Goal: Task Accomplishment & Management: Complete application form

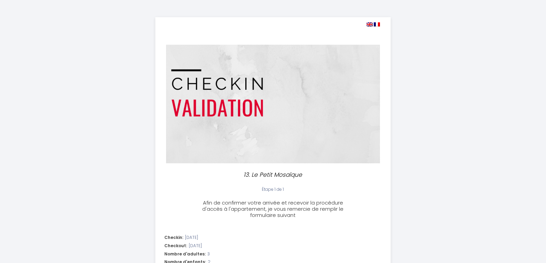
select select
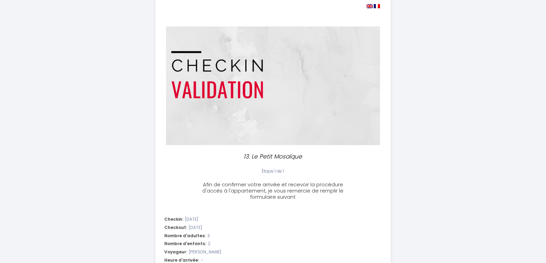
scroll to position [34, 0]
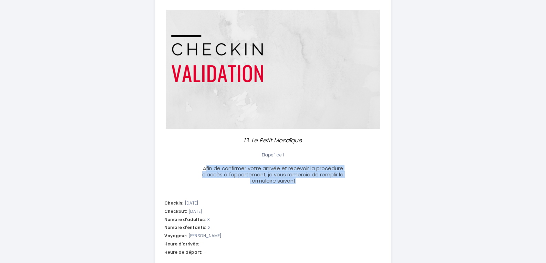
drag, startPoint x: 205, startPoint y: 171, endPoint x: 336, endPoint y: 182, distance: 131.3
click at [336, 182] on h3 "Afin de confirmer votre arrivée et recevoir la procédure d'accès à l'appartemen…" at bounding box center [272, 175] width 153 height 19
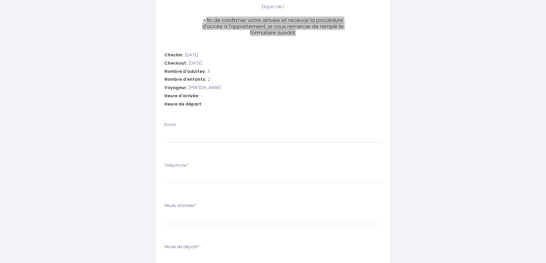
scroll to position [177, 0]
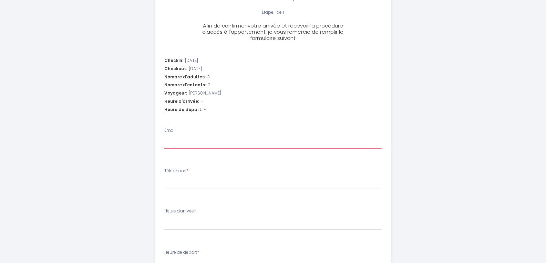
click at [207, 146] on input "Email" at bounding box center [272, 142] width 217 height 12
type input "e"
select select
type input "ev"
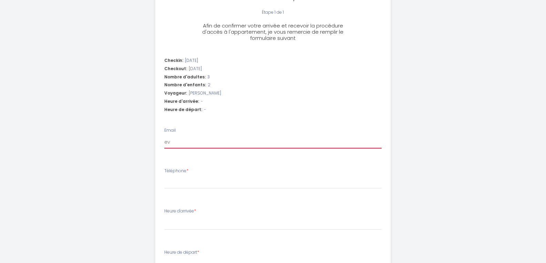
select select
type input "evi"
select select
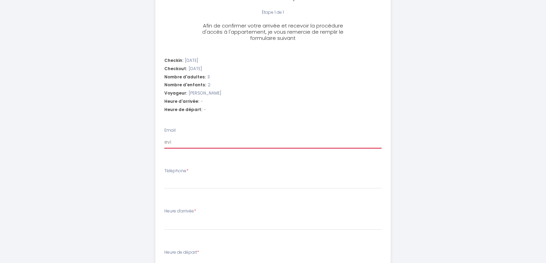
type input "evie"
select select
type input "evieu"
select select
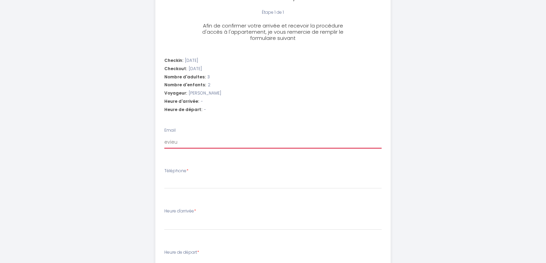
select select
type input "evieux"
select select
type input "evieux@"
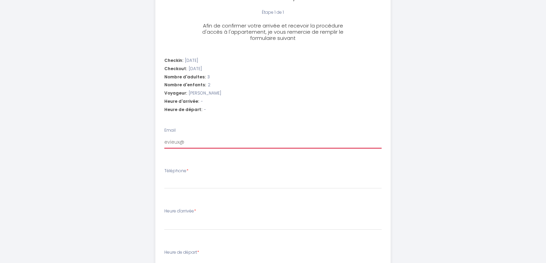
select select
type input "evieux@y"
select select
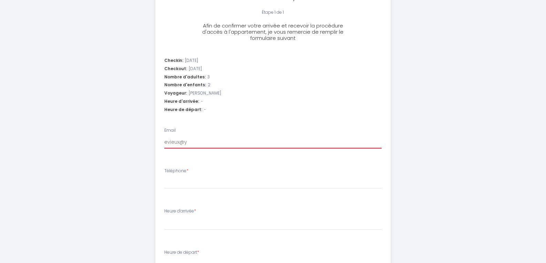
type input "evieux@ya"
select select
type input "evieux@yah"
select select
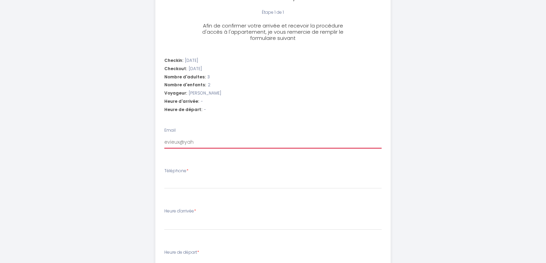
select select
type input "evieux@yaho"
select select
type input "[EMAIL_ADDRESS]"
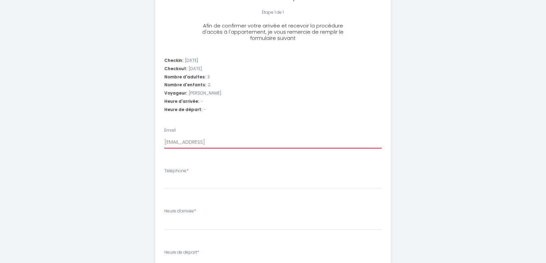
select select
type input "[EMAIL_ADDRESS]."
select select
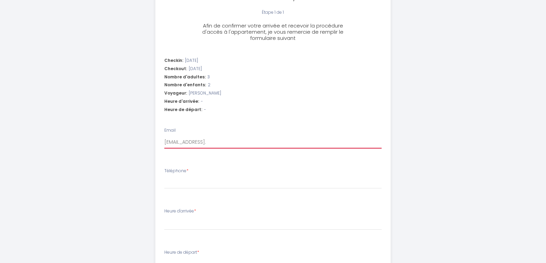
type input "evieux@yahoo.f"
select select
type input "[EMAIL_ADDRESS][DOMAIN_NAME]"
select select
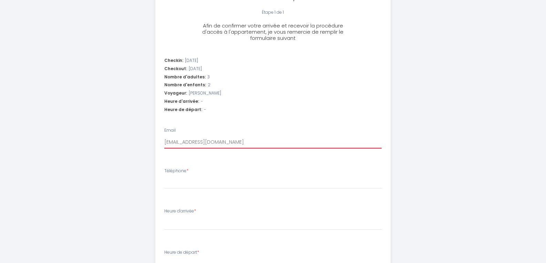
select select
type input "[EMAIL_ADDRESS][DOMAIN_NAME]"
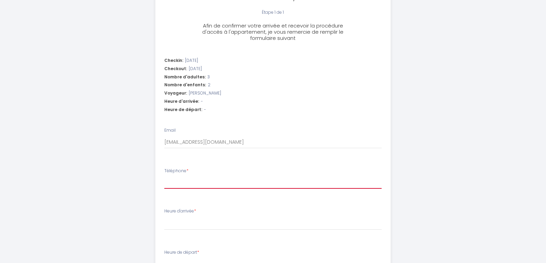
click at [172, 185] on input "Téléphone *" at bounding box center [272, 183] width 217 height 12
type input "0"
select select
type input "06"
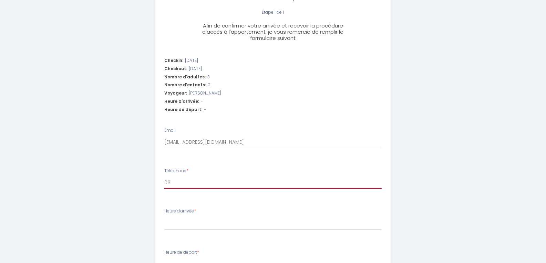
select select
type input "068"
select select
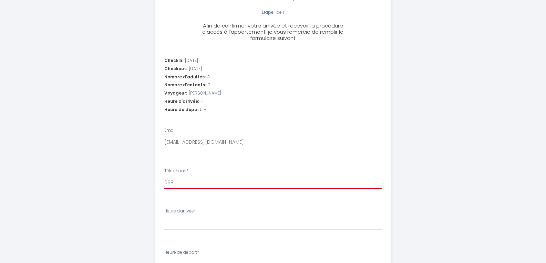
type input "0684"
select select
type input "06847"
select select
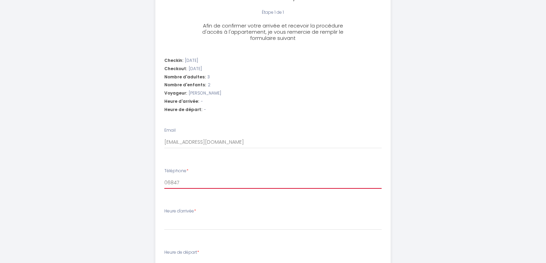
select select
type input "068476"
select select
type input "0684765"
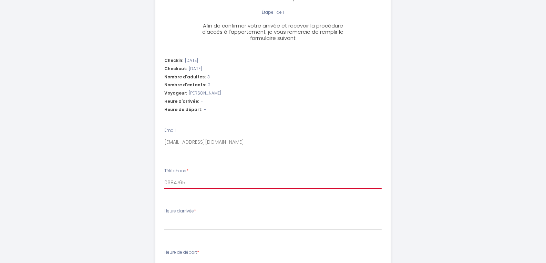
select select
type input "06847655"
select select
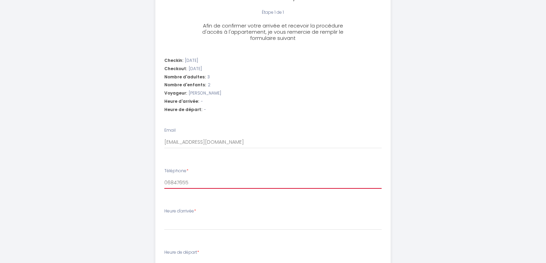
type input "068476550"
select select
type input "0684765507"
select select
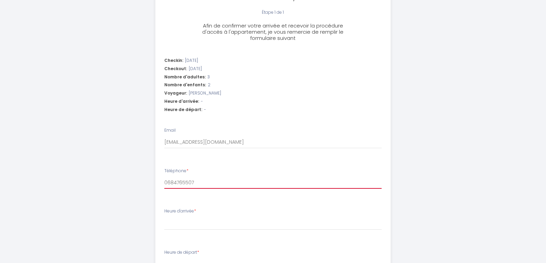
select select
click at [167, 184] on input "0684765507" at bounding box center [272, 183] width 217 height 12
click at [171, 182] on input "0684765507" at bounding box center [272, 183] width 217 height 12
type input "06 84765507"
select select
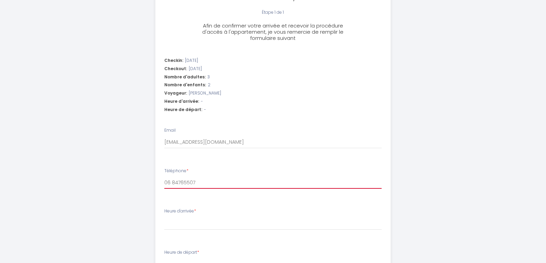
select select
click at [176, 182] on input "06 84765507" at bounding box center [272, 183] width 217 height 12
type input "06 84 765507"
select select
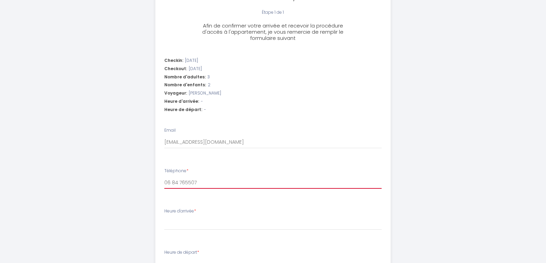
click at [185, 182] on input "06 84 765507" at bounding box center [272, 183] width 217 height 12
type input "06 84 76 5507"
select select
click at [191, 182] on input "06 84 76 5507" at bounding box center [272, 183] width 217 height 12
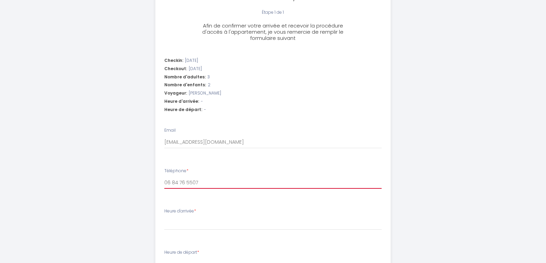
type input "06 84 76 55 07"
select select
type input "06 84 76 55 07"
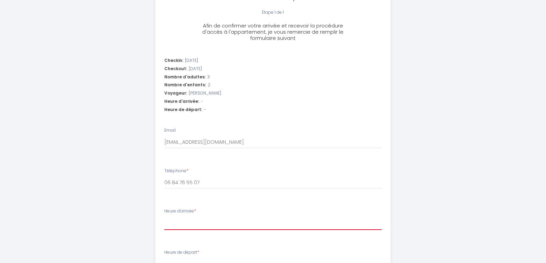
click at [196, 224] on select "16:00 16:30 17:00 17:30 18:00 18:30 19:00 19:30 20:00 20:30 21:00 21:30 22:00" at bounding box center [272, 223] width 217 height 13
select select "16:00"
click at [164, 217] on select "16:00 16:30 17:00 17:30 18:00 18:30 19:00 19:30 20:00 20:30 21:00 21:30 22:00" at bounding box center [272, 223] width 217 height 13
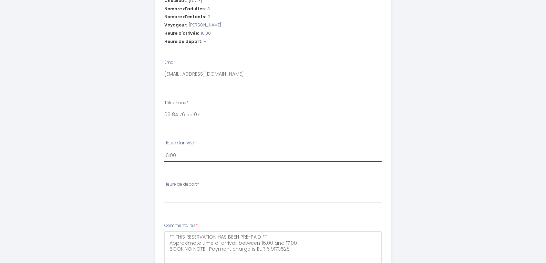
scroll to position [246, 0]
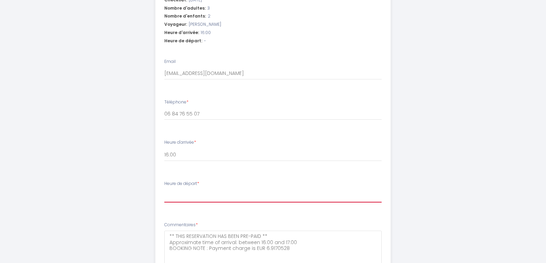
click at [193, 197] on select "00:00 00:30 01:00 01:30 02:00 02:30 03:00 03:30 04:00 04:30 05:00 05:30 06:00 0…" at bounding box center [272, 196] width 217 height 13
select select "09:30"
click at [164, 190] on select "00:00 00:30 01:00 01:30 02:00 02:30 03:00 03:30 04:00 04:30 05:00 05:30 06:00 0…" at bounding box center [272, 196] width 217 height 13
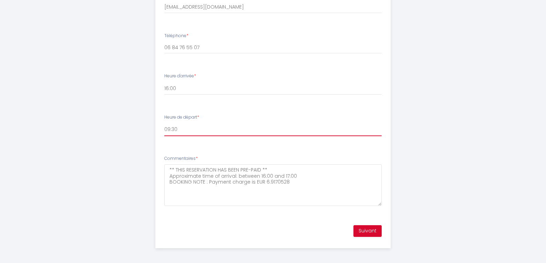
scroll to position [315, 0]
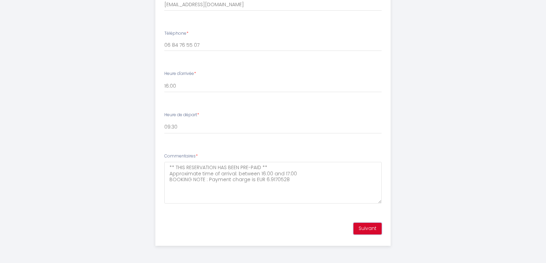
click at [365, 226] on button "Suivant" at bounding box center [367, 229] width 28 height 12
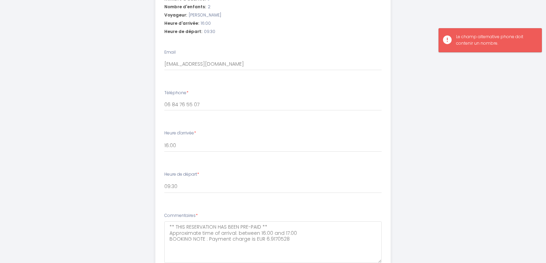
scroll to position [246, 0]
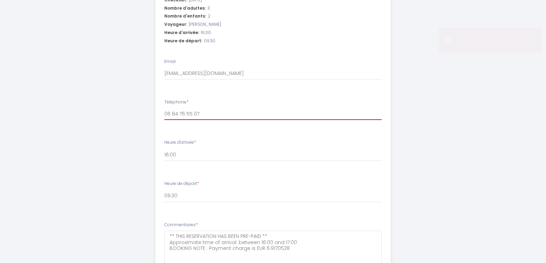
click at [166, 115] on input "06 84 76 55 07" at bounding box center [272, 114] width 217 height 12
click at [171, 115] on input "06 84 76 55 07" at bounding box center [272, 114] width 217 height 12
click at [179, 113] on input "0684 76 55 07" at bounding box center [272, 114] width 217 height 12
click at [183, 113] on input "068476 55 07" at bounding box center [272, 114] width 217 height 12
click at [188, 113] on input "06847655 07" at bounding box center [272, 114] width 217 height 12
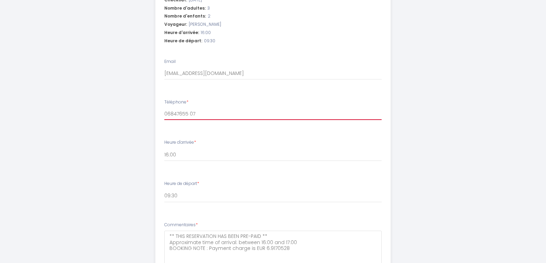
click at [189, 113] on input "06847655 07" at bounding box center [272, 114] width 217 height 12
type input "0684765507"
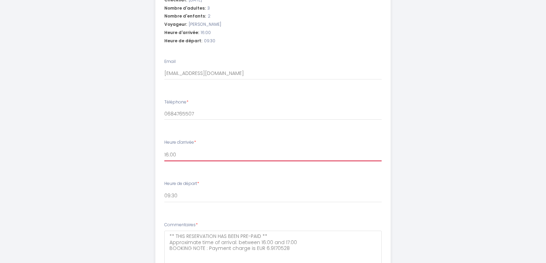
click at [292, 157] on select "16:00 16:30 17:00 17:30 18:00 18:30 19:00 19:30 20:00 20:30 21:00 21:30 22:00" at bounding box center [272, 154] width 217 height 13
click at [297, 157] on select "16:00 16:30 17:00 17:30 18:00 18:30 19:00 19:30 20:00 20:30 21:00 21:30 22:00" at bounding box center [272, 154] width 217 height 13
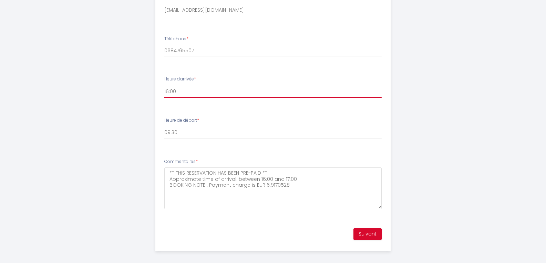
scroll to position [315, 0]
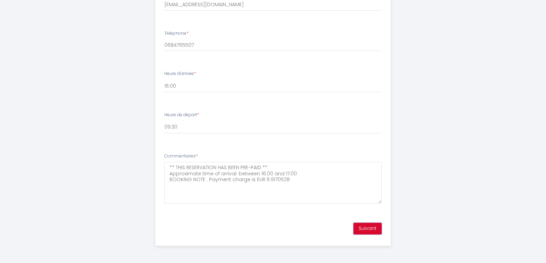
click at [370, 232] on button "Suivant" at bounding box center [367, 229] width 28 height 12
